Goal: Information Seeking & Learning: Learn about a topic

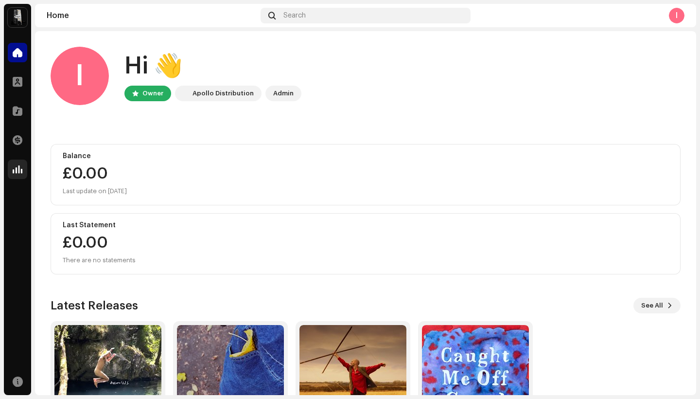
click at [18, 174] on div at bounding box center [17, 168] width 19 height 19
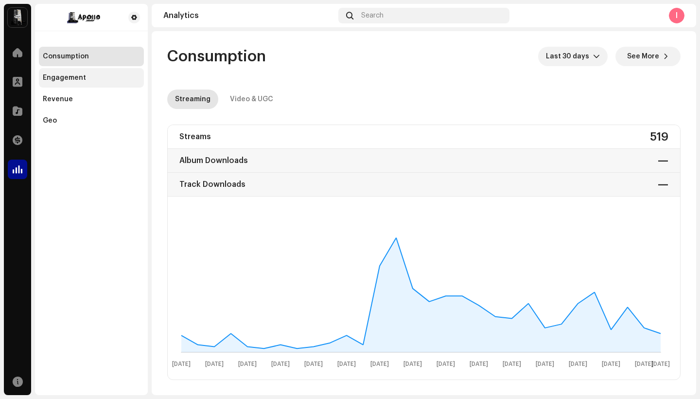
click at [100, 77] on div "Engagement" at bounding box center [91, 78] width 97 height 8
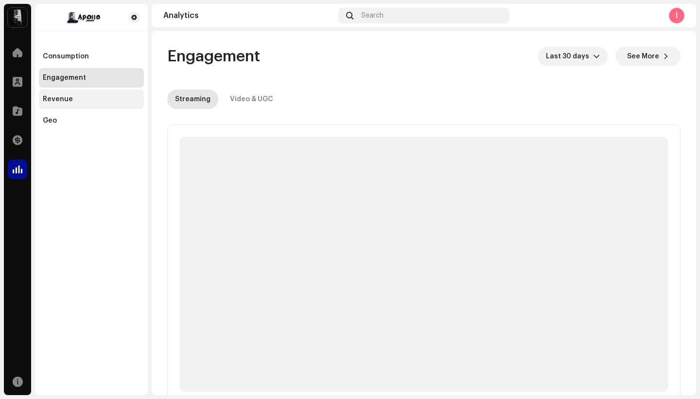
click at [73, 104] on div "Revenue" at bounding box center [91, 98] width 105 height 19
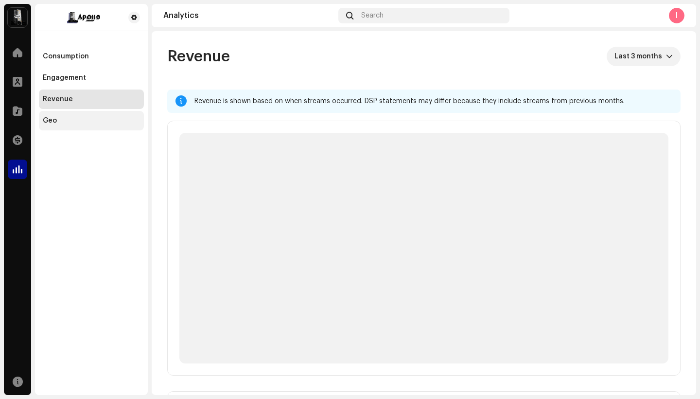
click at [59, 120] on div "Geo" at bounding box center [91, 121] width 97 height 8
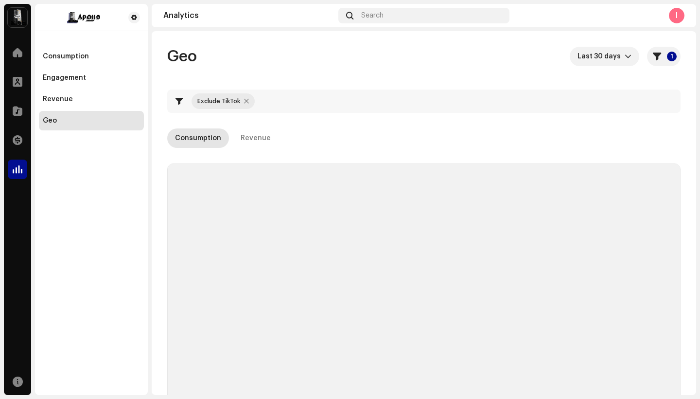
checkbox input "true"
click at [14, 54] on span at bounding box center [18, 53] width 10 height 8
